Goal: Task Accomplishment & Management: Manage account settings

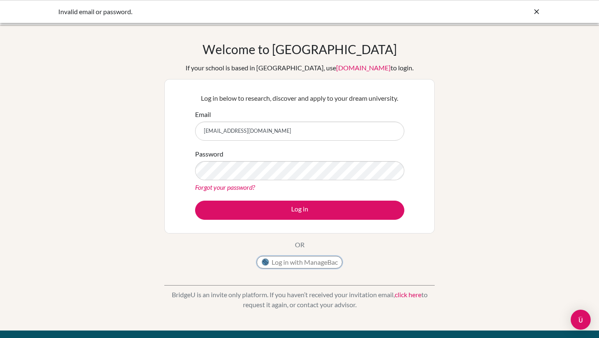
click at [291, 265] on button "Log in with ManageBac" at bounding box center [300, 262] width 86 height 12
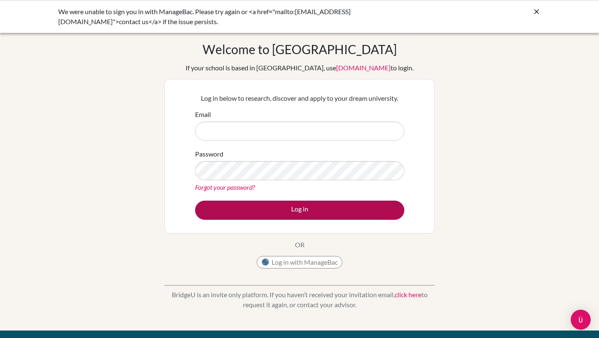
type input "[EMAIL_ADDRESS][DOMAIN_NAME]"
click at [273, 214] on button "Log in" at bounding box center [299, 210] width 209 height 19
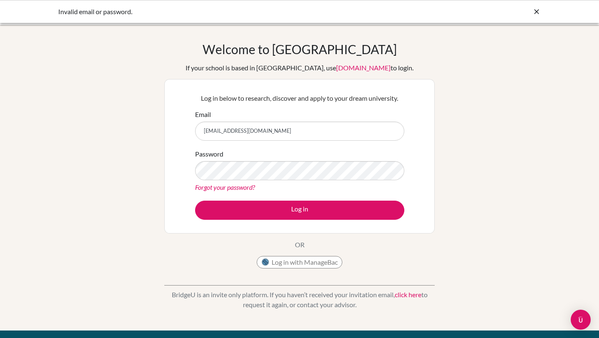
click at [244, 185] on link "Forgot your password?" at bounding box center [225, 187] width 60 height 8
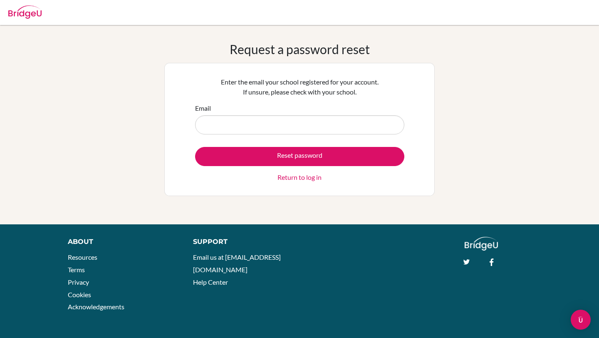
type input "[EMAIL_ADDRESS][DOMAIN_NAME]"
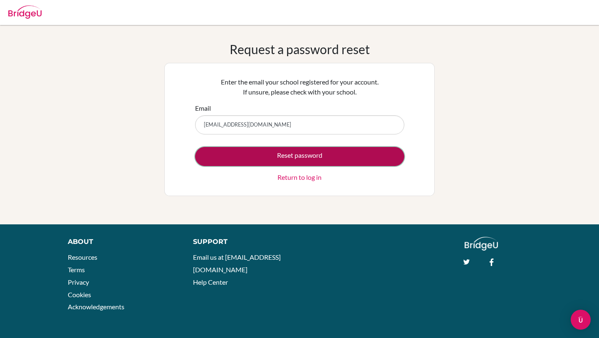
click at [303, 157] on button "Reset password" at bounding box center [299, 156] width 209 height 19
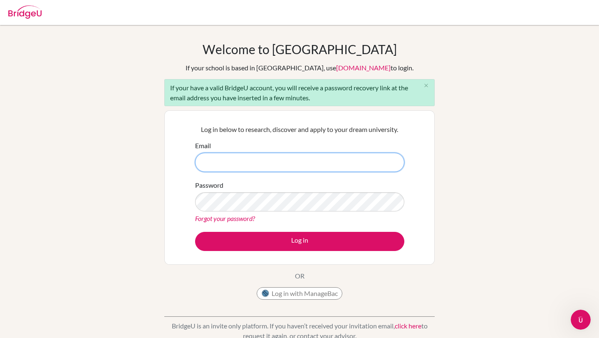
type input "[EMAIL_ADDRESS][DOMAIN_NAME]"
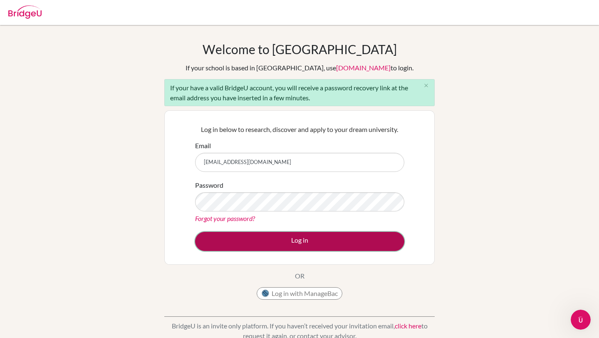
click at [288, 236] on button "Log in" at bounding box center [299, 241] width 209 height 19
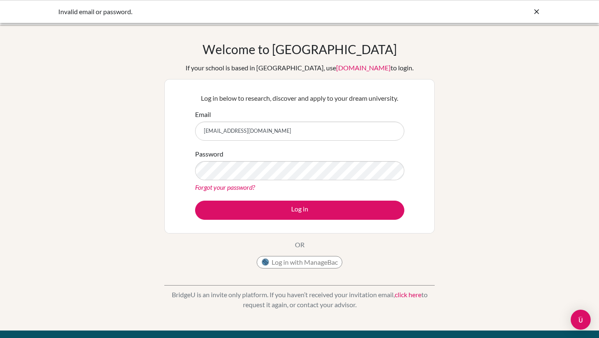
click at [195, 201] on button "Log in" at bounding box center [299, 210] width 209 height 19
click at [243, 186] on link "Forgot your password?" at bounding box center [225, 187] width 60 height 8
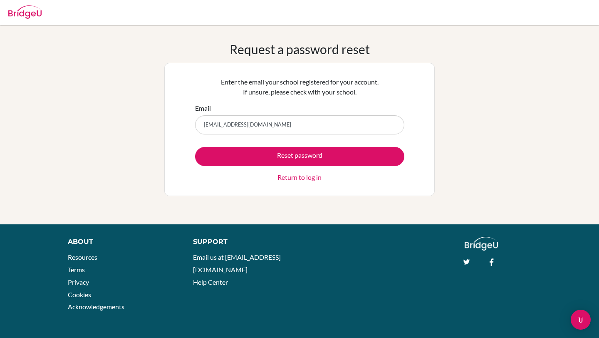
type input "[EMAIL_ADDRESS][DOMAIN_NAME]"
click at [195, 147] on button "Reset password" at bounding box center [299, 156] width 209 height 19
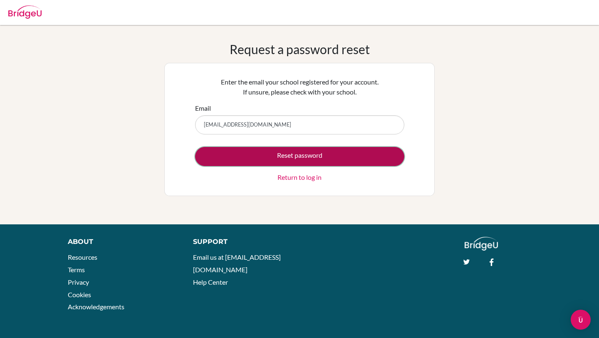
click at [332, 155] on button "Reset password" at bounding box center [299, 156] width 209 height 19
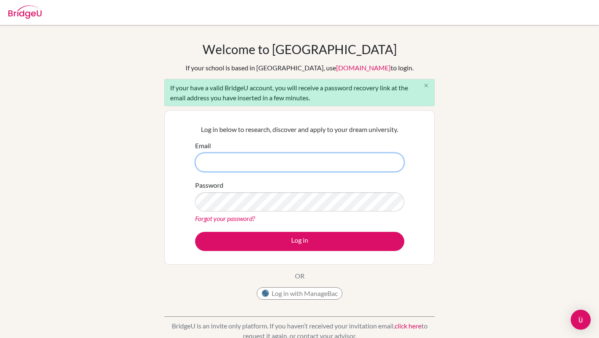
type input "[EMAIL_ADDRESS][DOMAIN_NAME]"
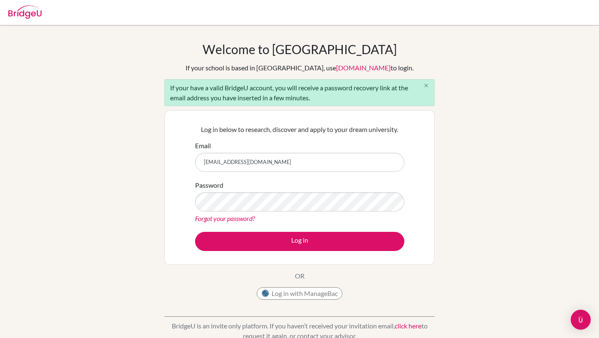
click at [424, 88] on icon "close" at bounding box center [426, 85] width 6 height 6
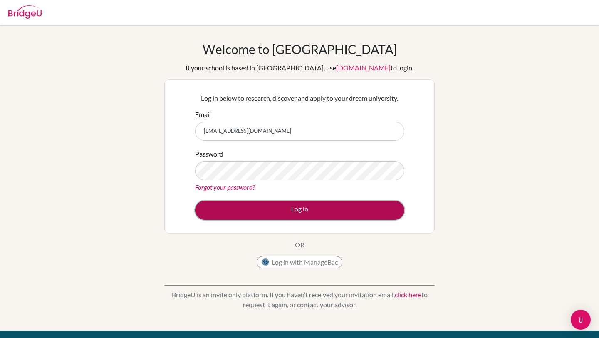
click at [363, 209] on button "Log in" at bounding box center [299, 210] width 209 height 19
